Goal: Information Seeking & Learning: Learn about a topic

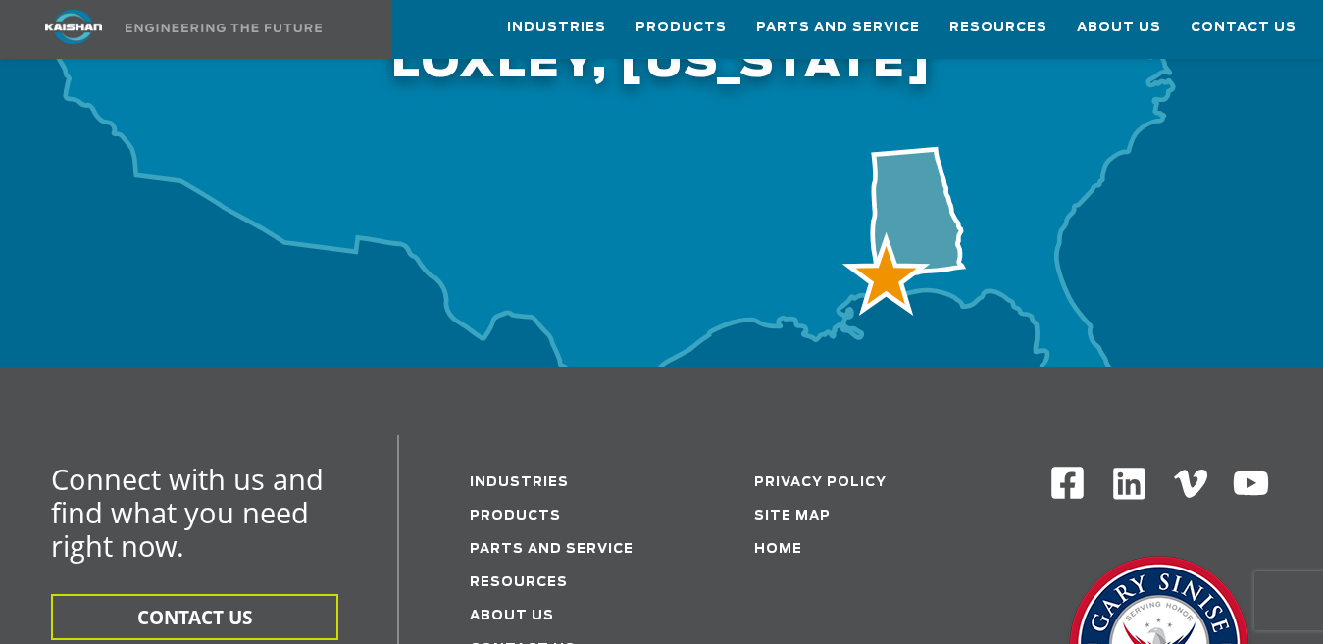
scroll to position [6605, 0]
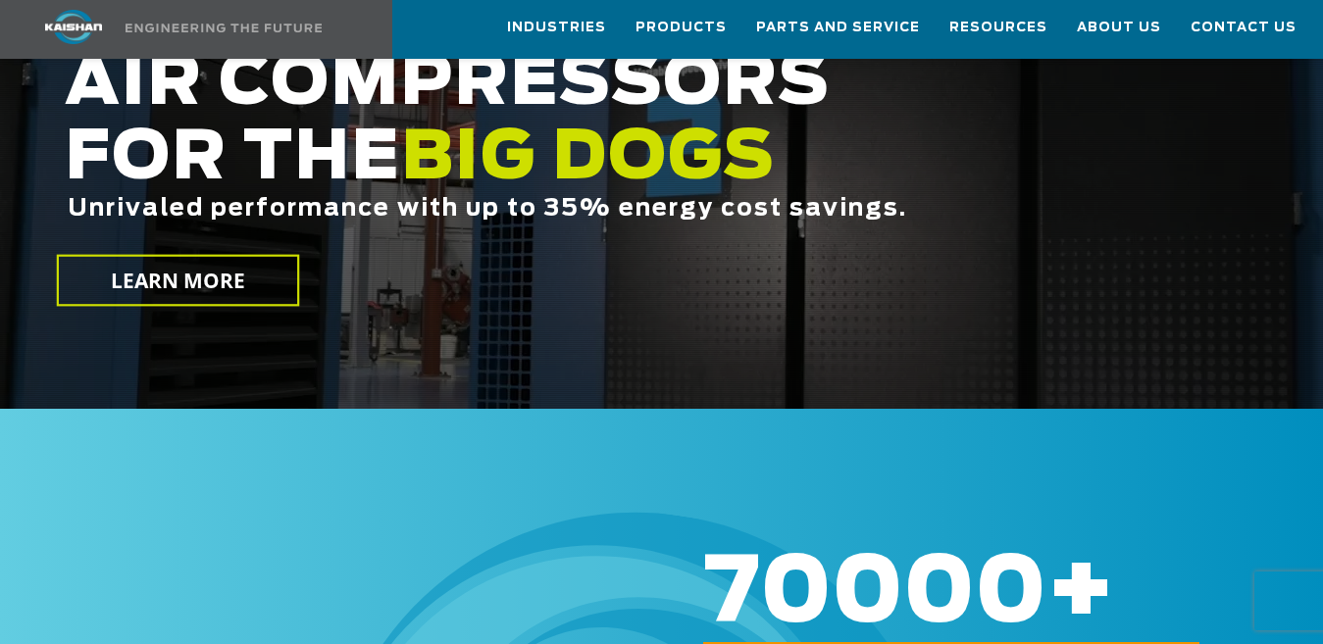
scroll to position [563, 0]
